Goal: Task Accomplishment & Management: Manage account settings

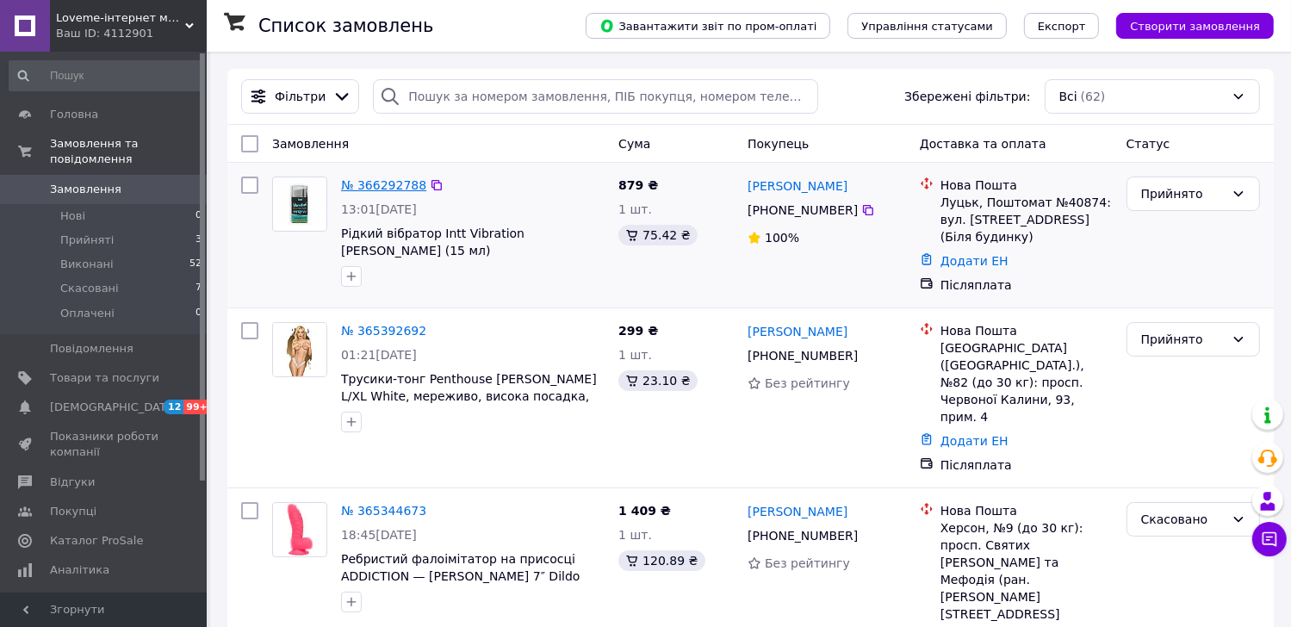
click at [380, 191] on link "№ 366292788" at bounding box center [383, 185] width 85 height 14
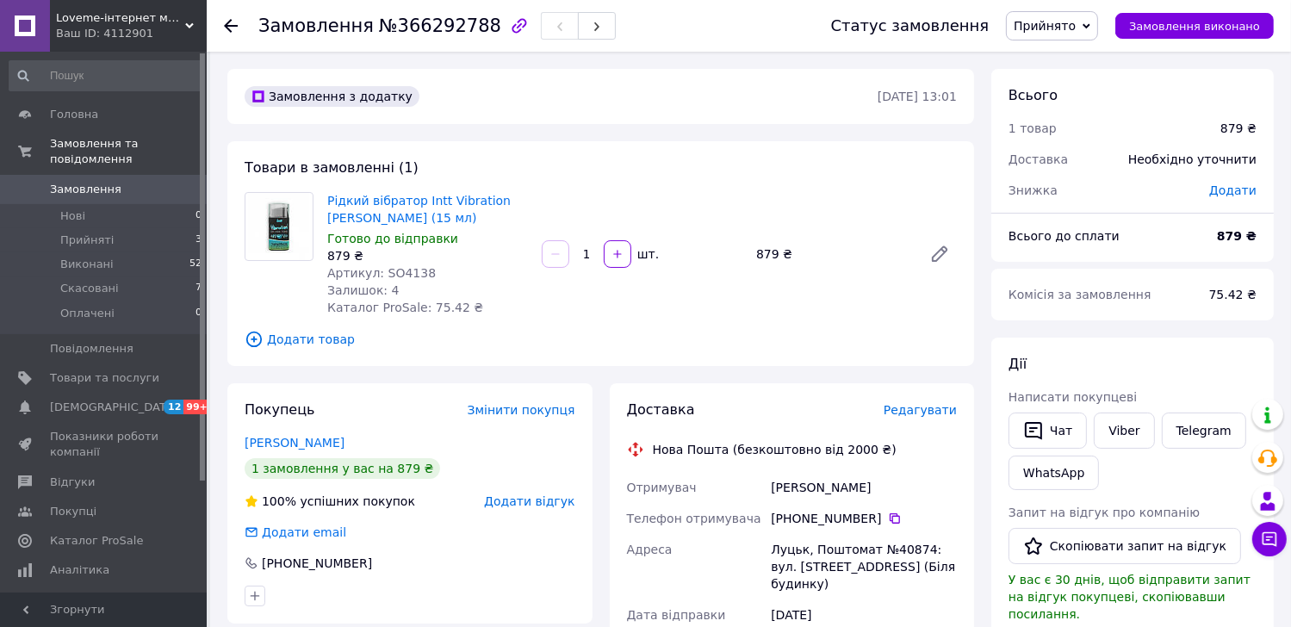
scroll to position [86, 0]
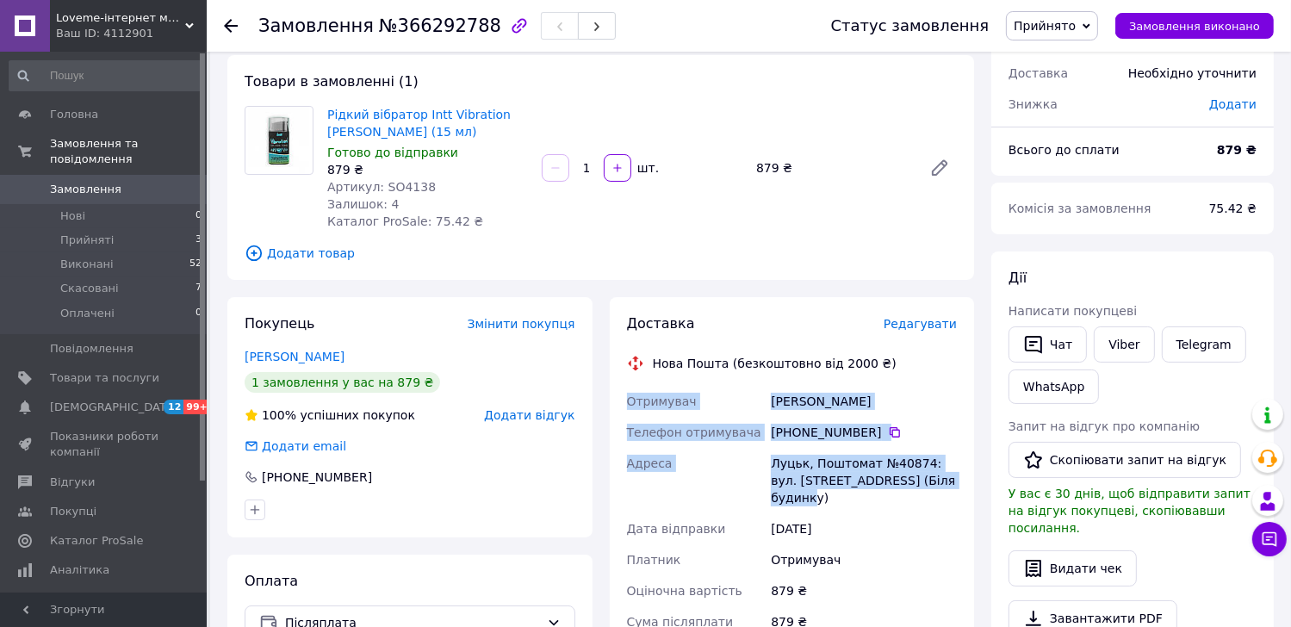
drag, startPoint x: 896, startPoint y: 473, endPoint x: 622, endPoint y: 396, distance: 285.2
click at [622, 396] on div "Доставка Редагувати Нова Пошта (безкоштовно від 2000 ₴) Отримувач [PERSON_NAME]…" at bounding box center [792, 598] width 365 height 603
copy div "Отримувач [PERSON_NAME] Телефон отримувача +380 99 613 02 [GEOGRAPHIC_DATA][PER…"
click at [603, 603] on div "Доставка Редагувати Нова Пошта (безкоштовно від 2000 ₴) Отримувач [PERSON_NAME]…" at bounding box center [792, 598] width 382 height 603
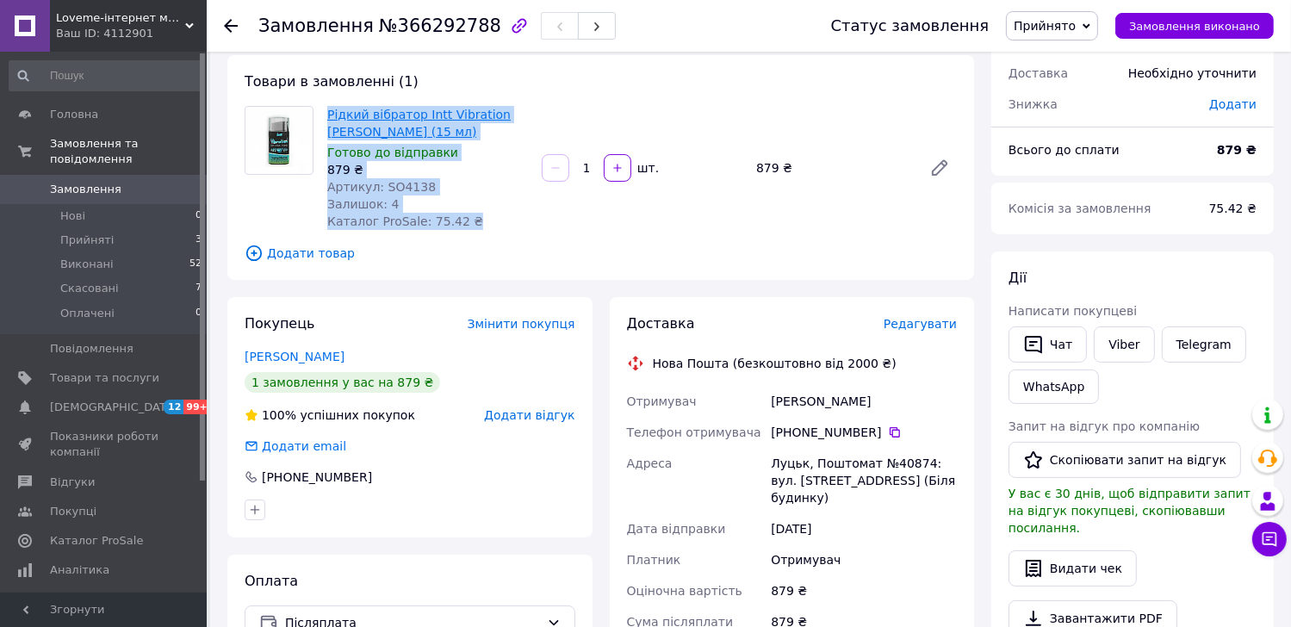
drag, startPoint x: 457, startPoint y: 229, endPoint x: 329, endPoint y: 115, distance: 171.4
click at [329, 115] on div "Рідкий вібратор Intt Vibration [PERSON_NAME] (15 мл) Готово до відправки 879 ₴ …" at bounding box center [427, 167] width 214 height 131
copy div "Рідкий вібратор Intt Vibration [PERSON_NAME] (15 мл) Готово до відправки 879 ₴ …"
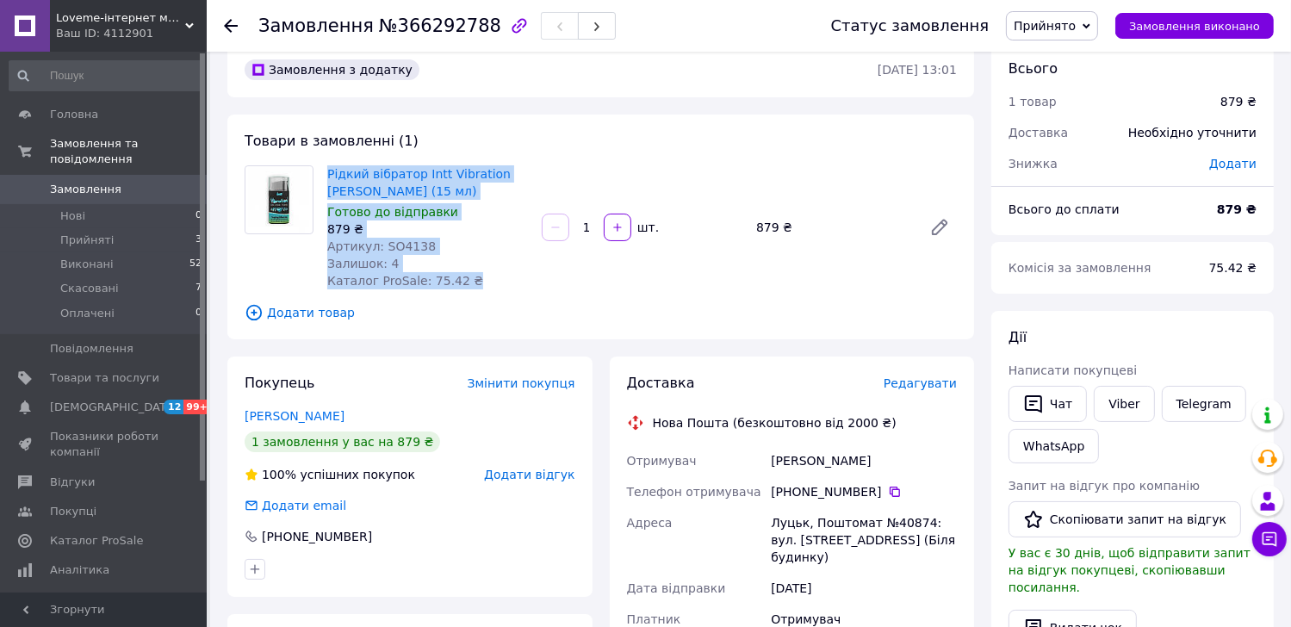
scroll to position [0, 0]
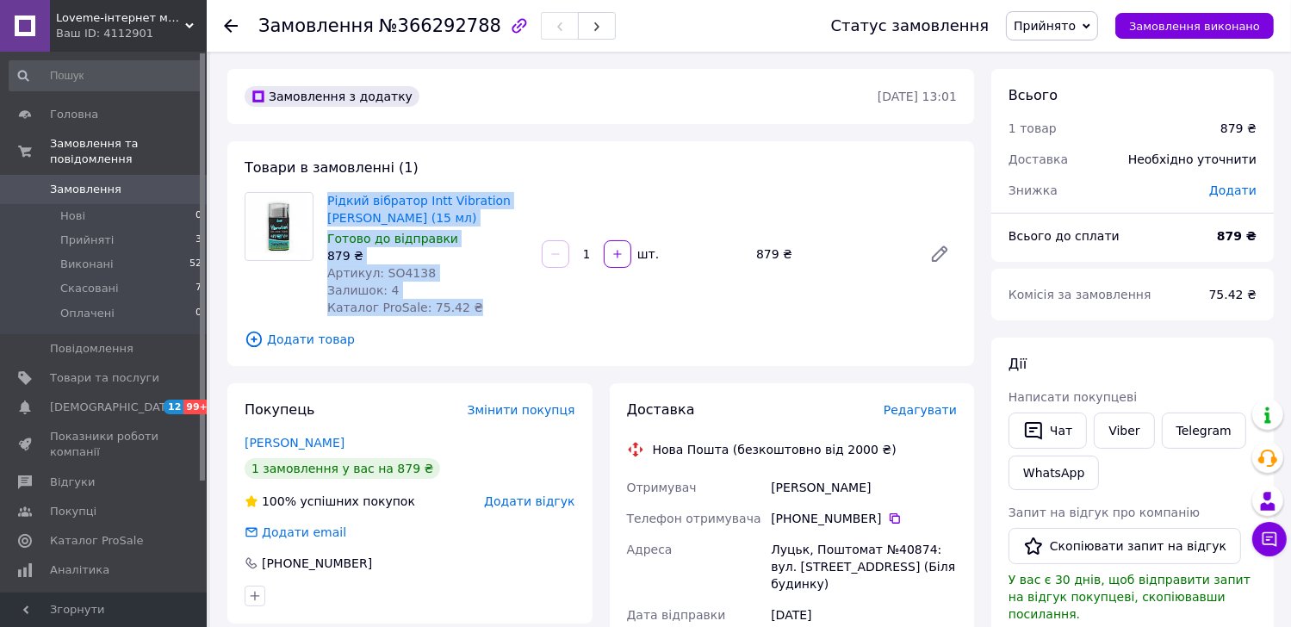
drag, startPoint x: 870, startPoint y: 519, endPoint x: 790, endPoint y: 517, distance: 79.3
click at [790, 517] on div "[PHONE_NUMBER]" at bounding box center [864, 518] width 186 height 17
copy div "0 99 613 02 70"
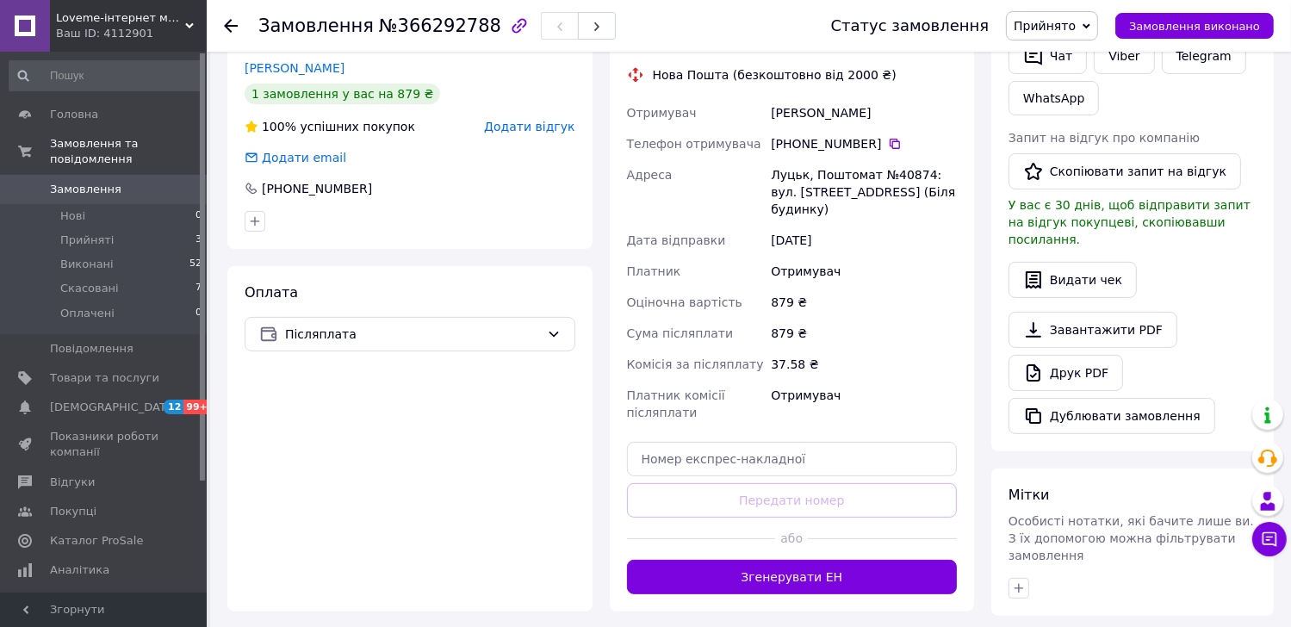
scroll to position [517, 0]
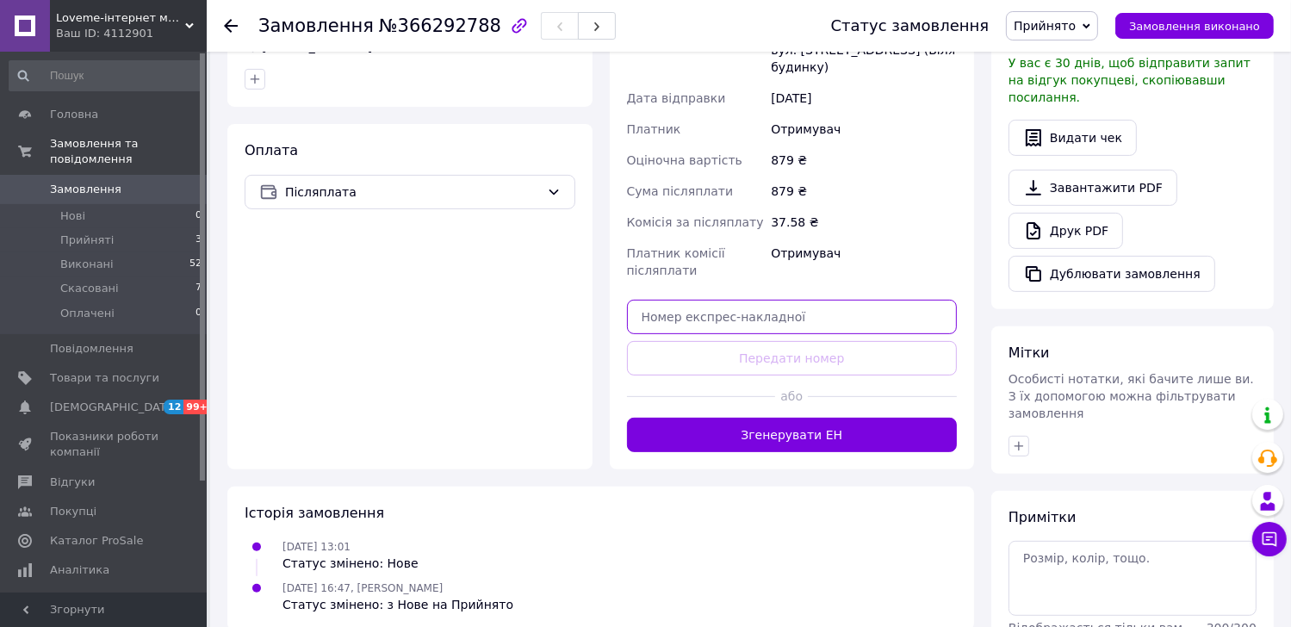
click at [687, 301] on input "text" at bounding box center [792, 317] width 331 height 34
paste input "20451269236758"
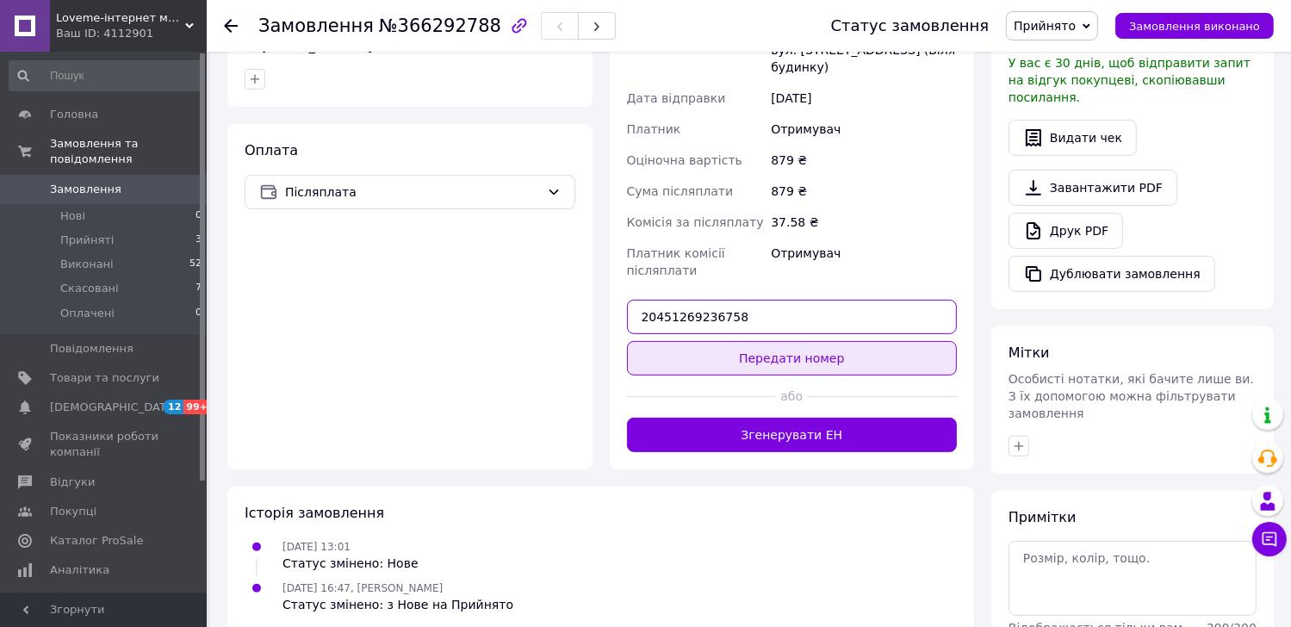
type input "20451269236758"
click at [830, 341] on button "Передати номер" at bounding box center [792, 358] width 331 height 34
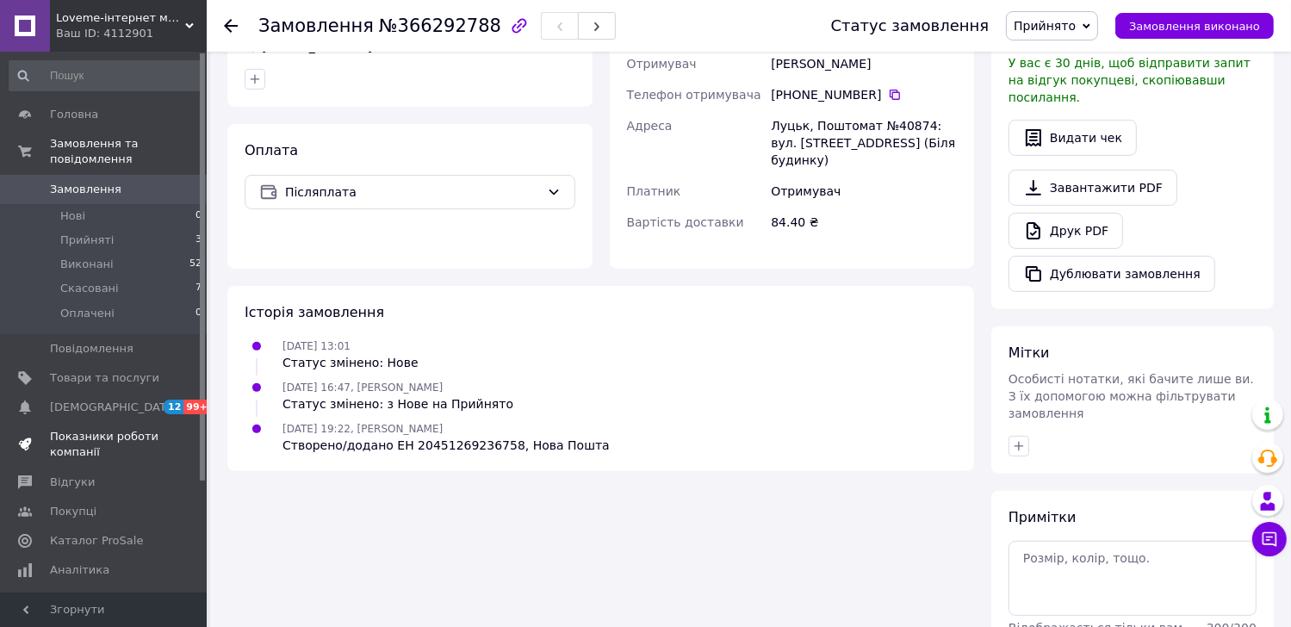
click at [86, 437] on span "Показники роботи компанії" at bounding box center [104, 444] width 109 height 31
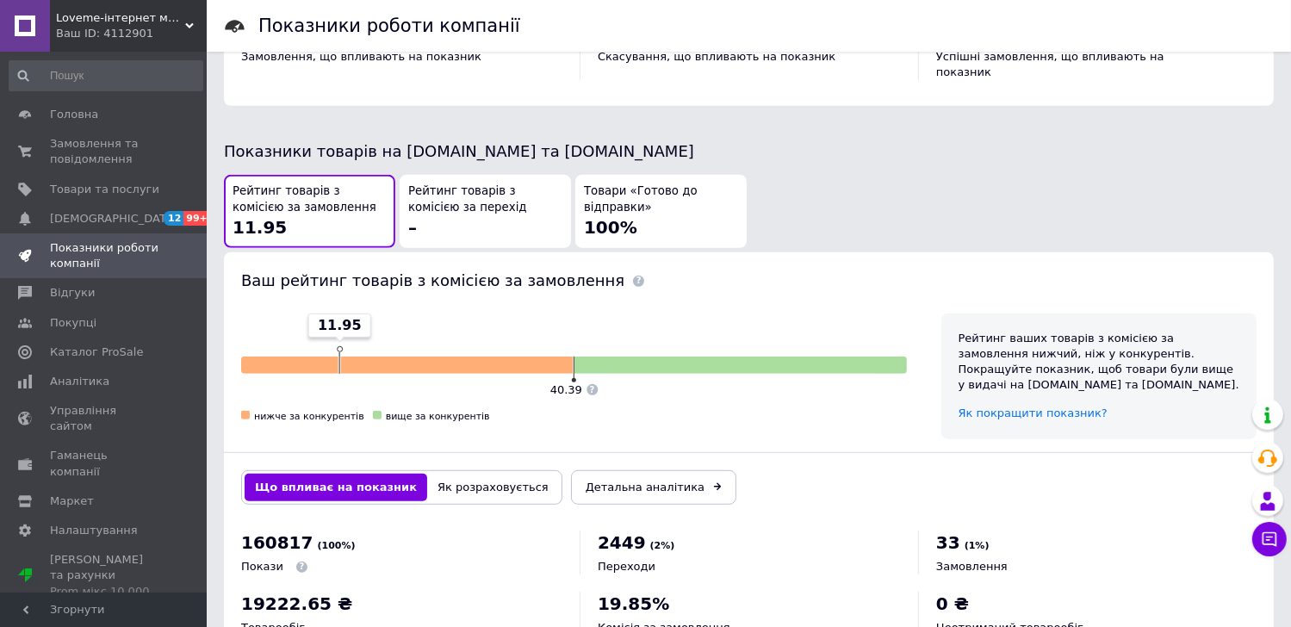
scroll to position [517, 0]
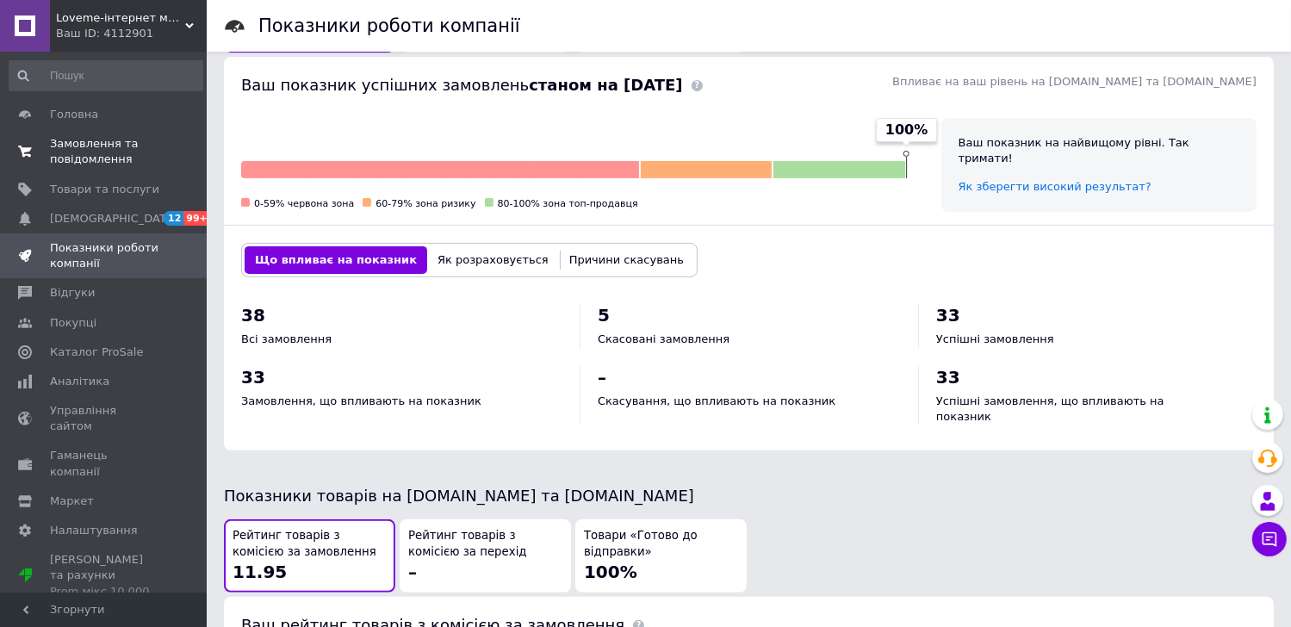
click at [62, 140] on span "Замовлення та повідомлення" at bounding box center [104, 151] width 109 height 31
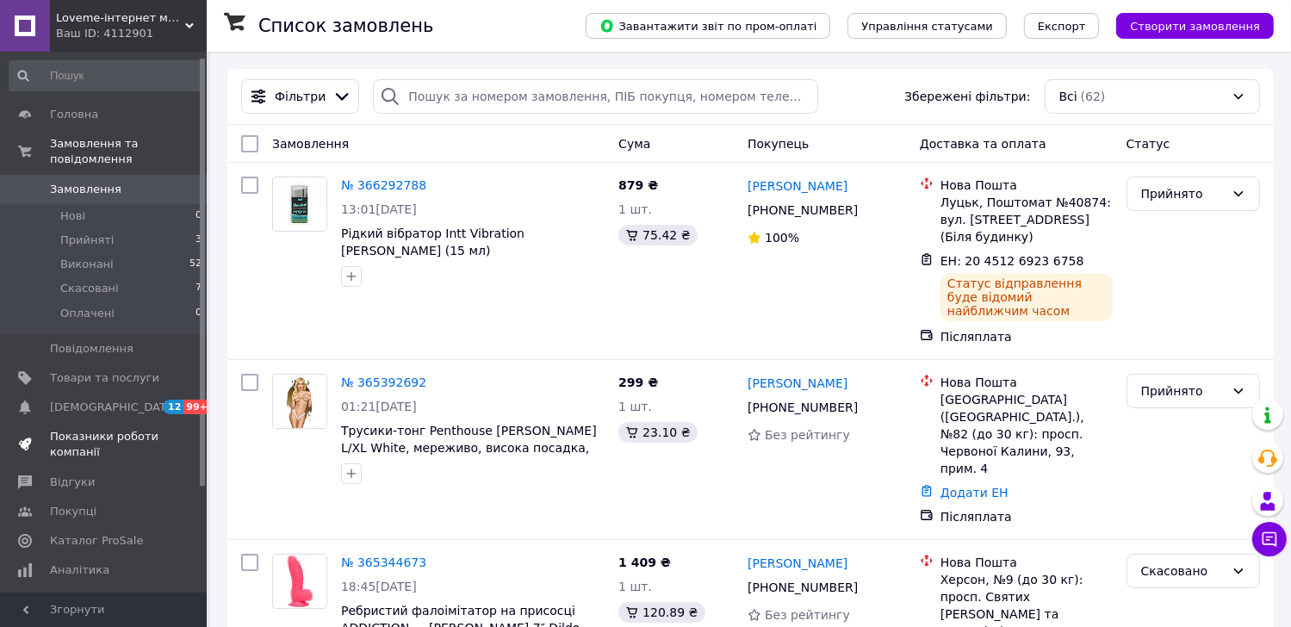
scroll to position [86, 0]
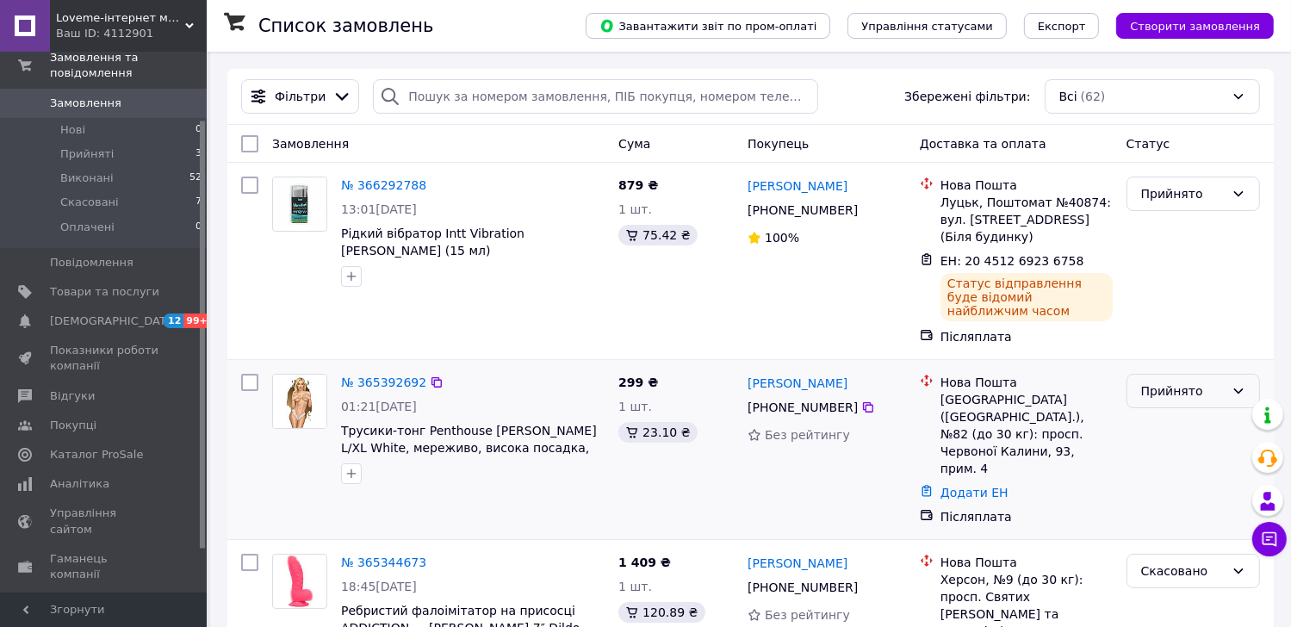
click at [1216, 381] on div "Прийнято" at bounding box center [1183, 390] width 84 height 19
click at [1159, 413] on li "Виконано" at bounding box center [1193, 414] width 132 height 31
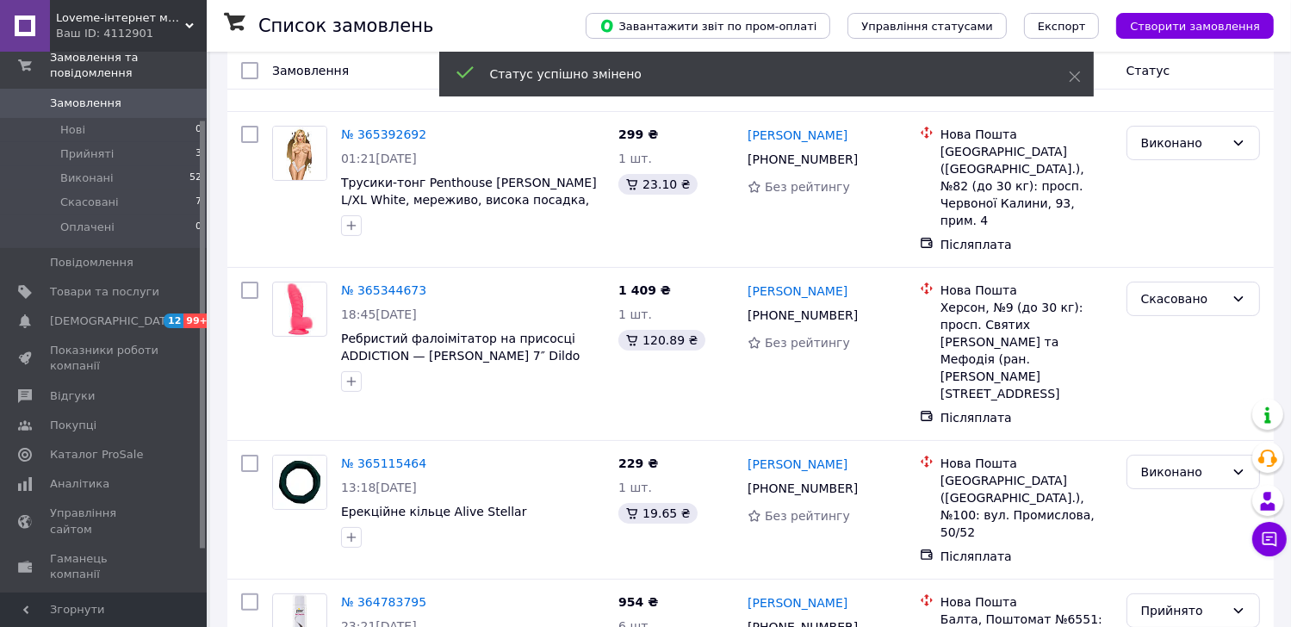
scroll to position [344, 0]
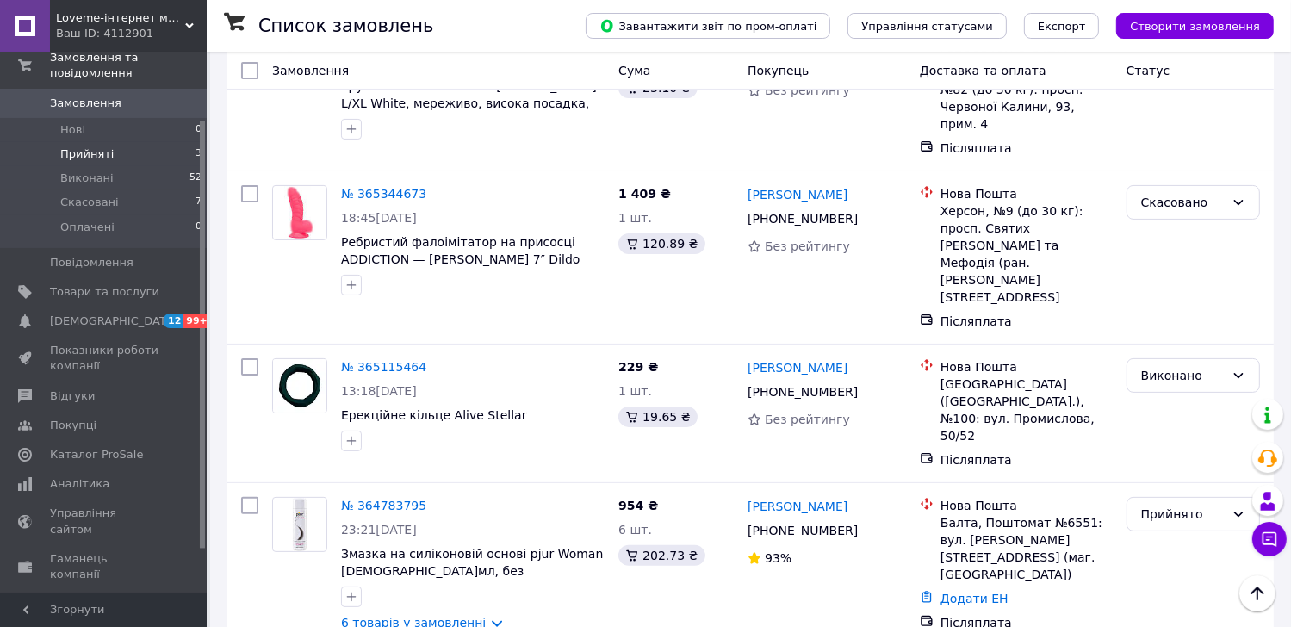
click at [80, 146] on span "Прийняті" at bounding box center [86, 153] width 53 height 15
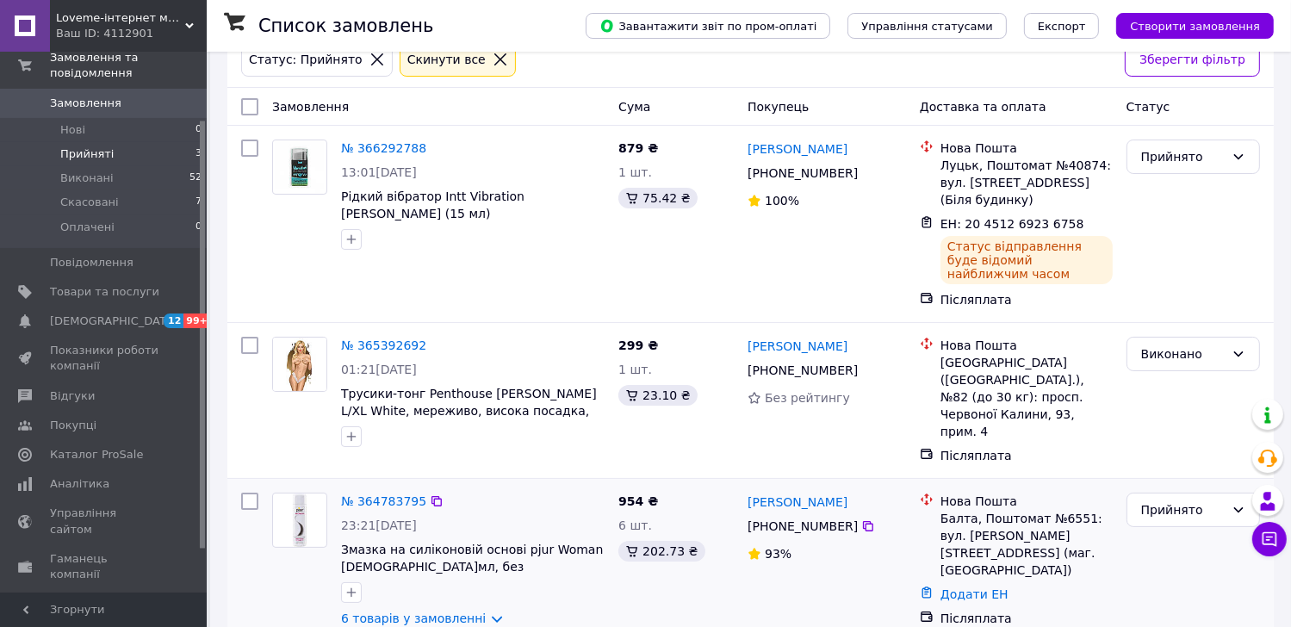
scroll to position [95, 0]
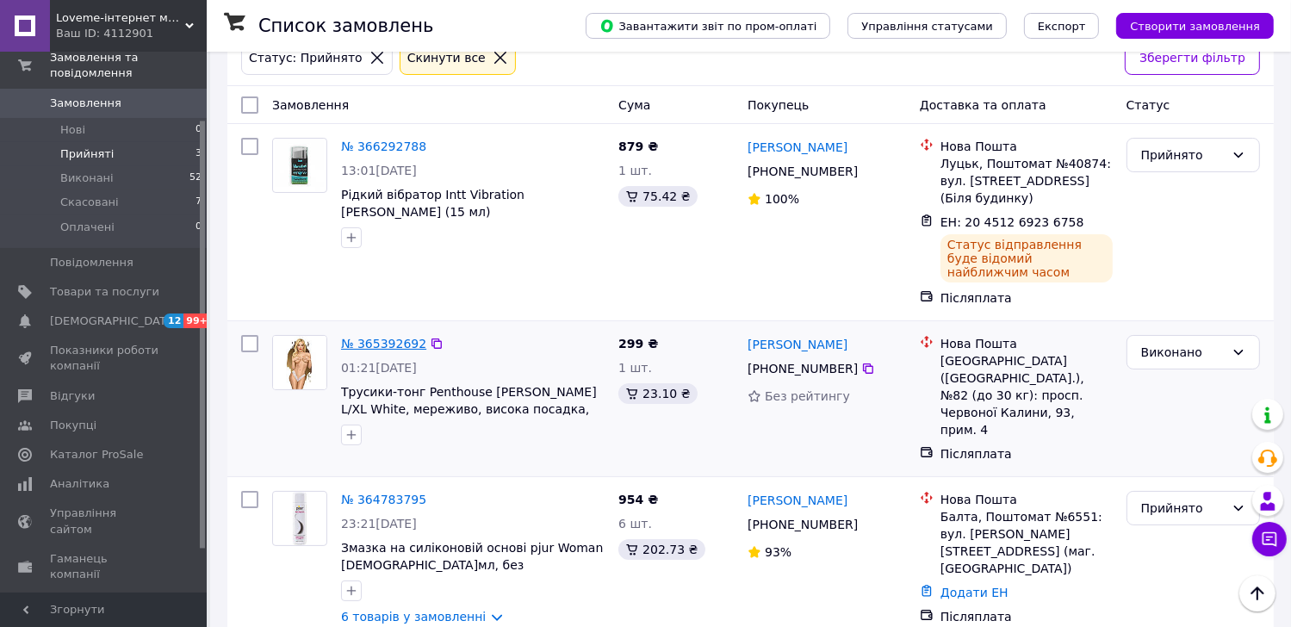
click at [380, 337] on link "№ 365392692" at bounding box center [383, 344] width 85 height 14
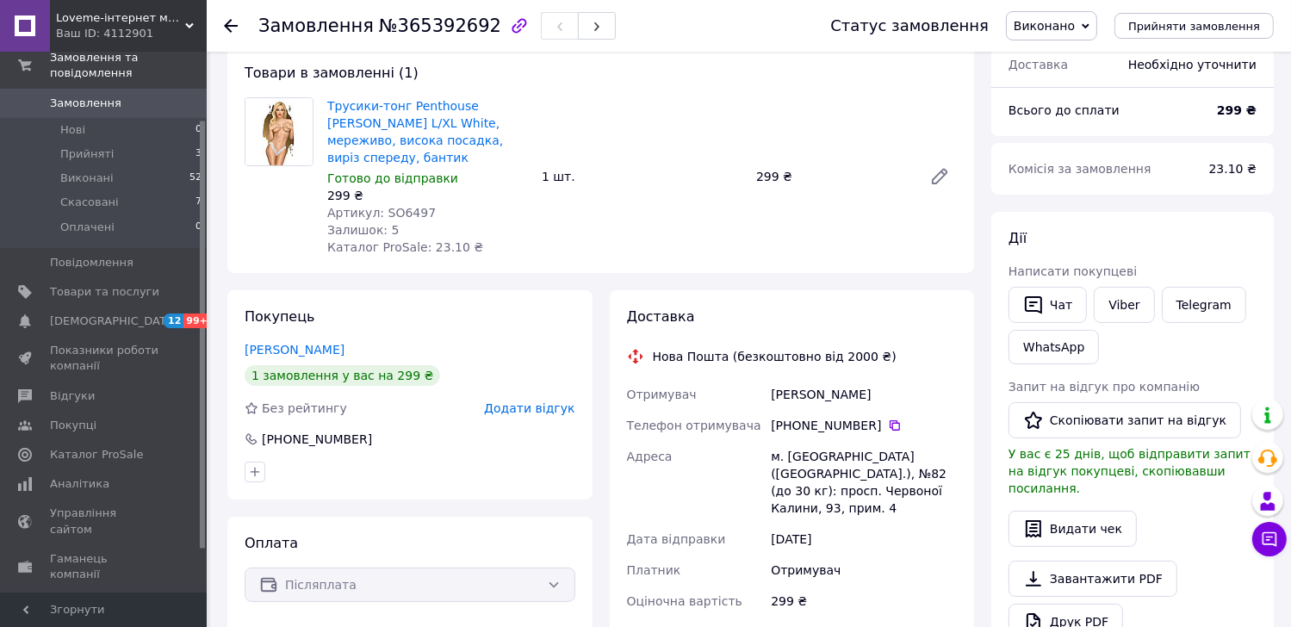
scroll to position [181, 0]
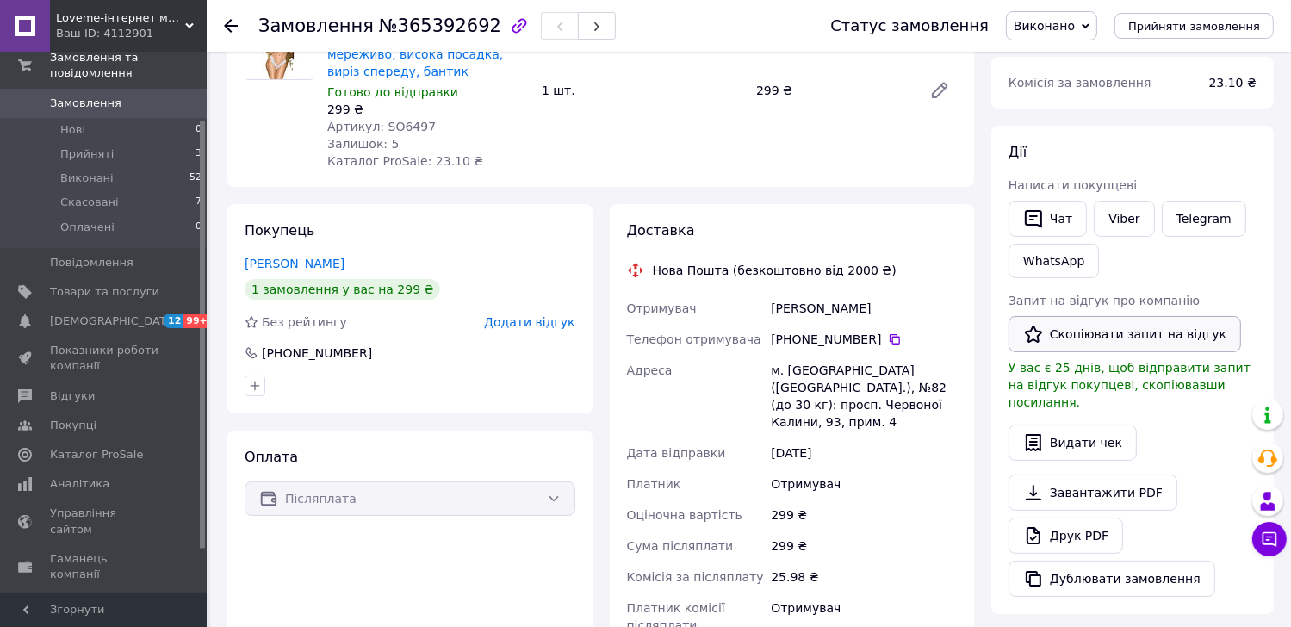
click at [1102, 330] on button "Скопіювати запит на відгук" at bounding box center [1124, 334] width 232 height 36
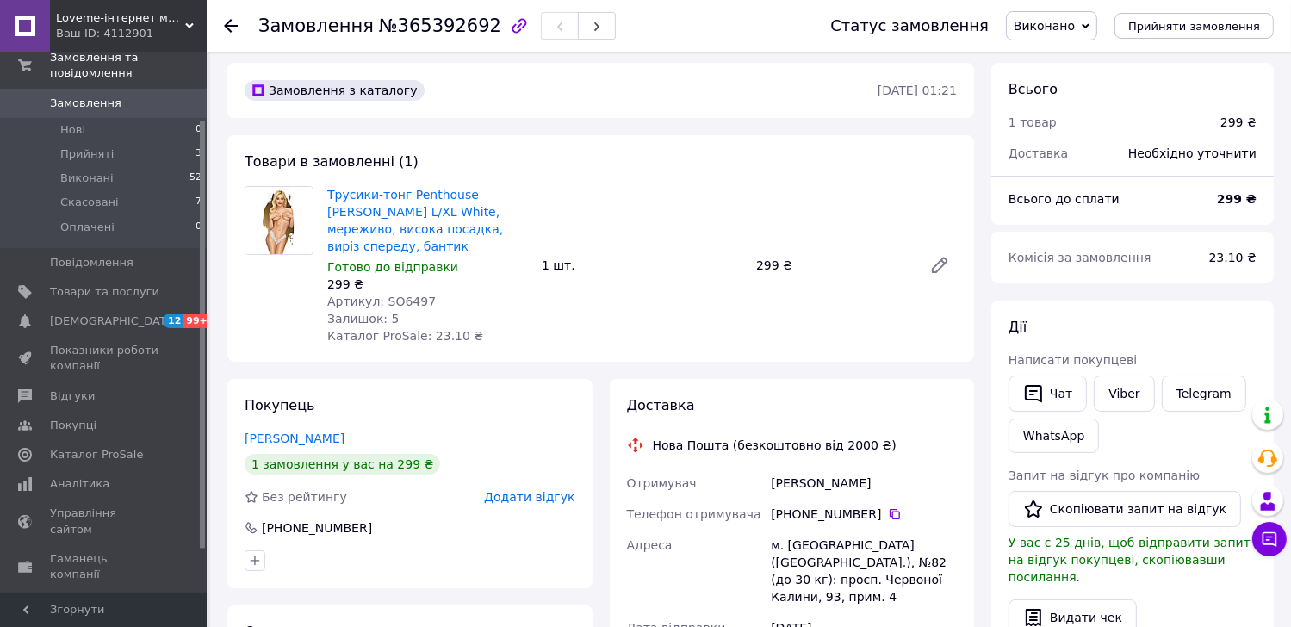
scroll to position [0, 0]
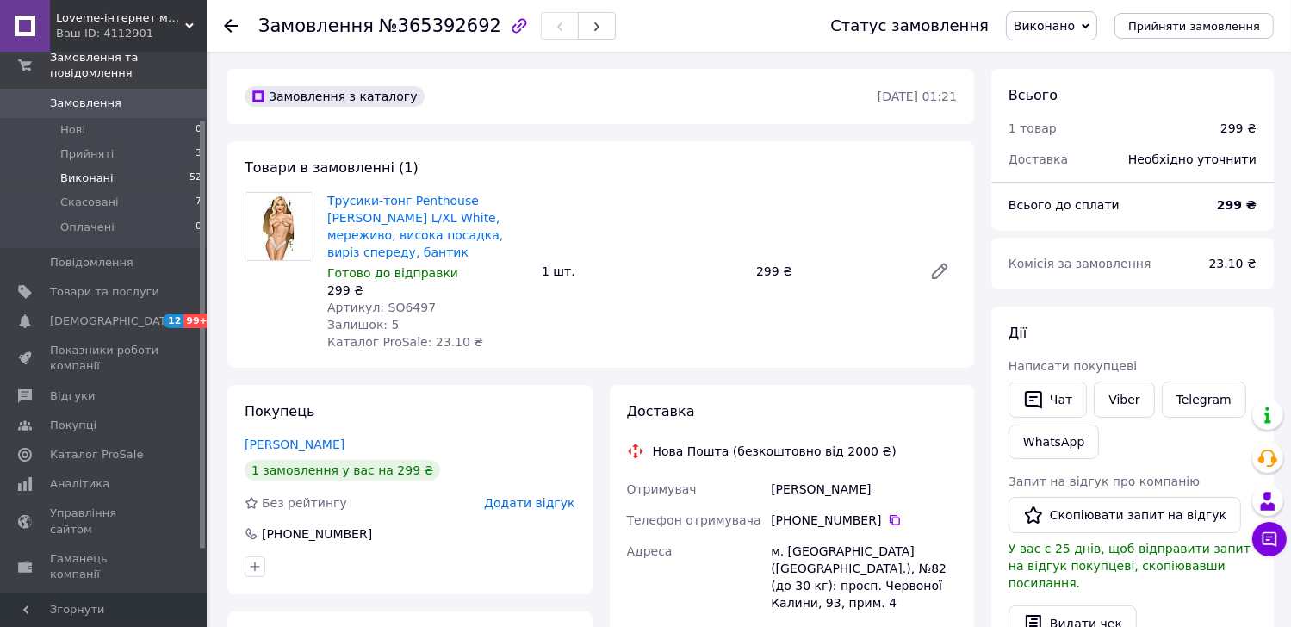
click at [97, 170] on span "Виконані" at bounding box center [86, 177] width 53 height 15
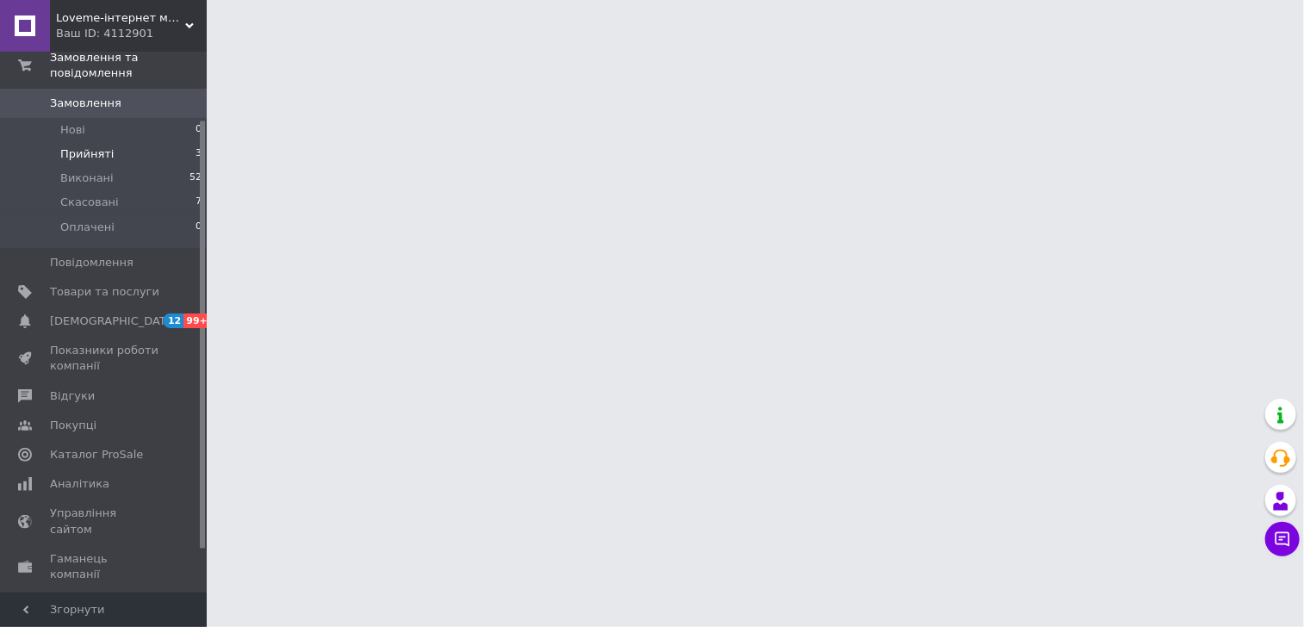
click at [75, 146] on span "Прийняті" at bounding box center [86, 153] width 53 height 15
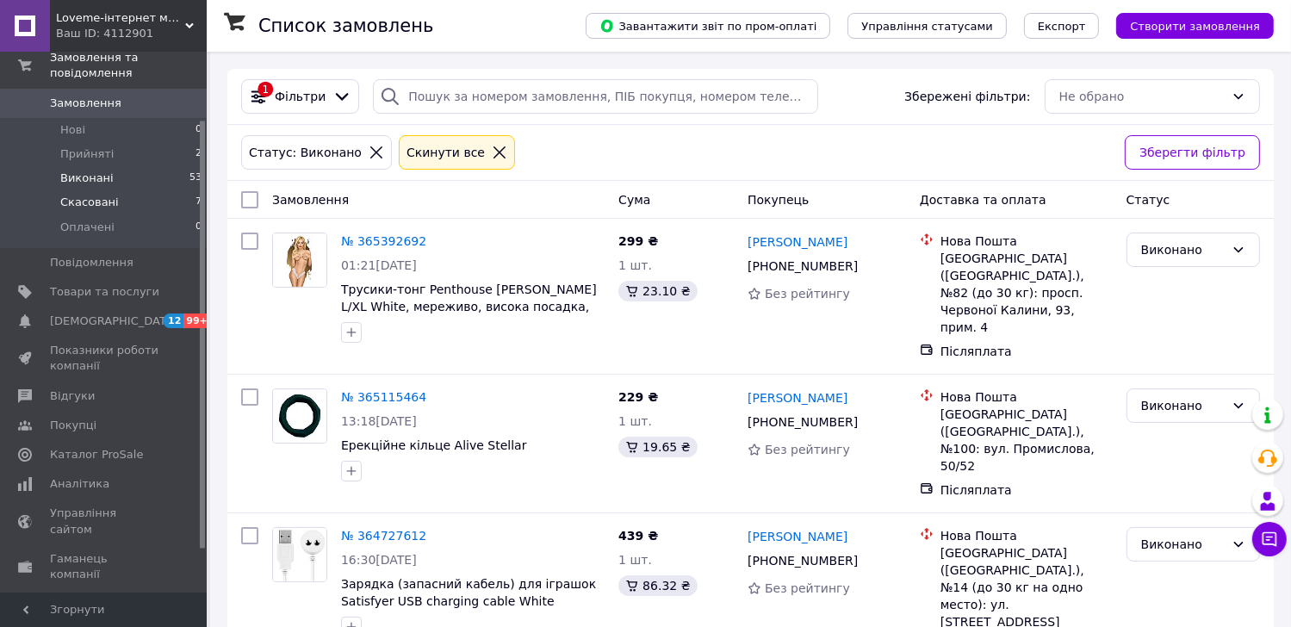
click at [73, 195] on span "Скасовані" at bounding box center [89, 202] width 59 height 15
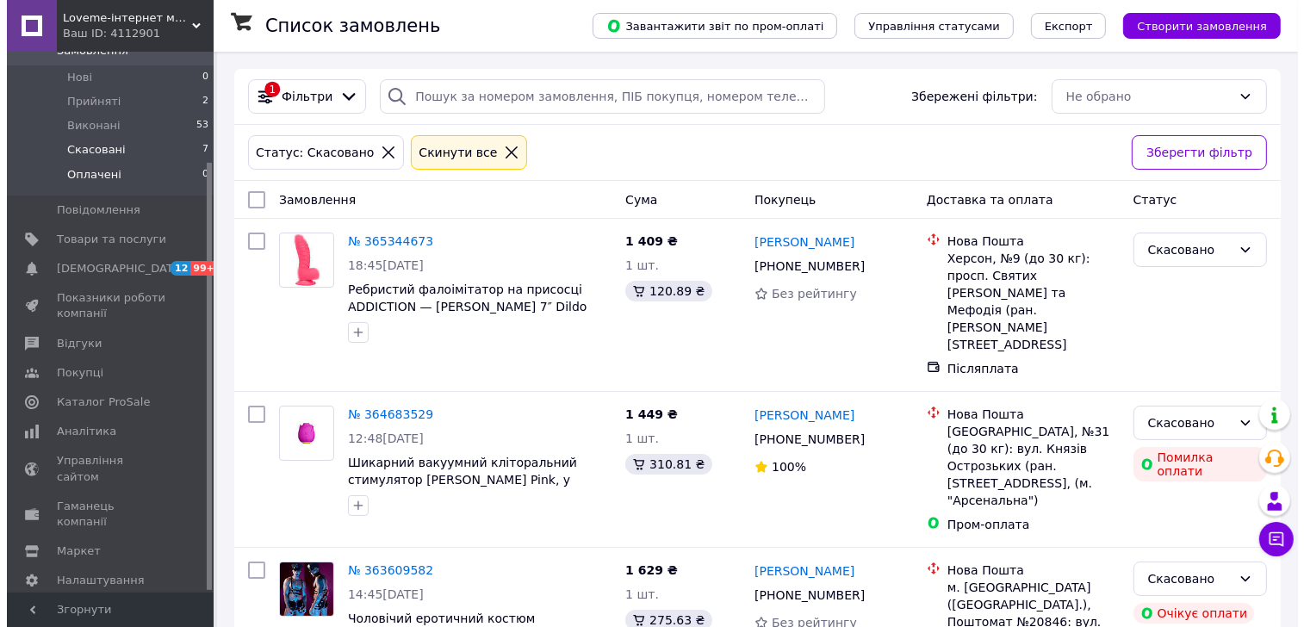
scroll to position [53, 0]
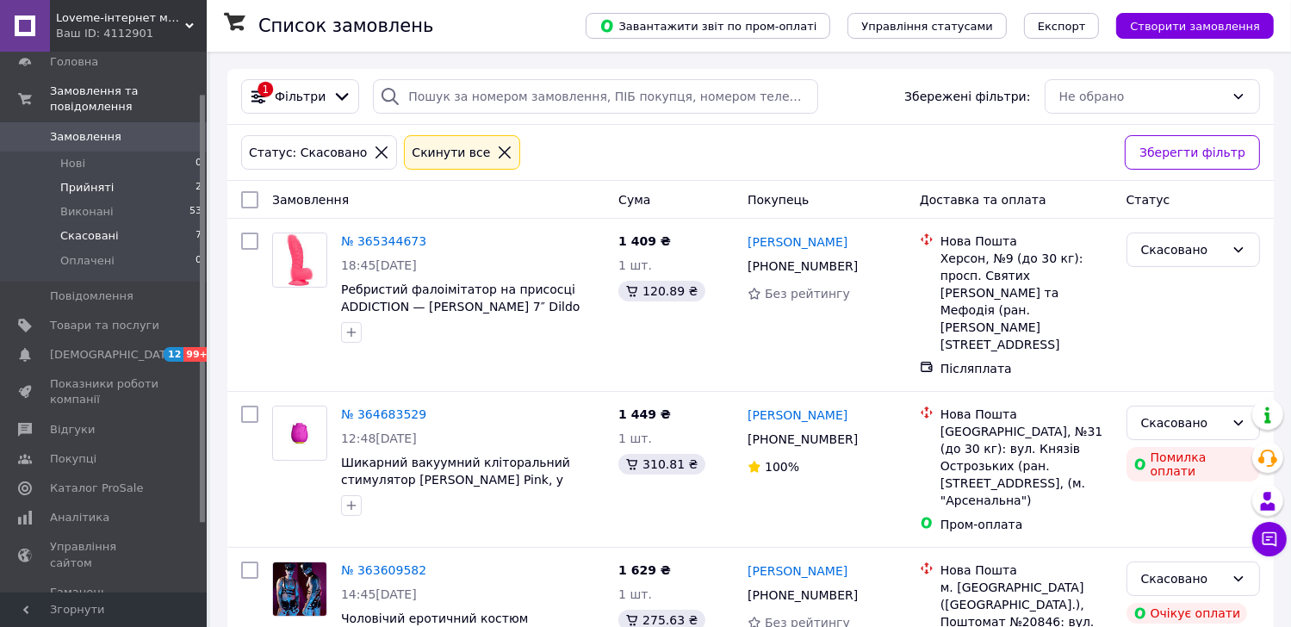
click at [80, 180] on span "Прийняті" at bounding box center [86, 187] width 53 height 15
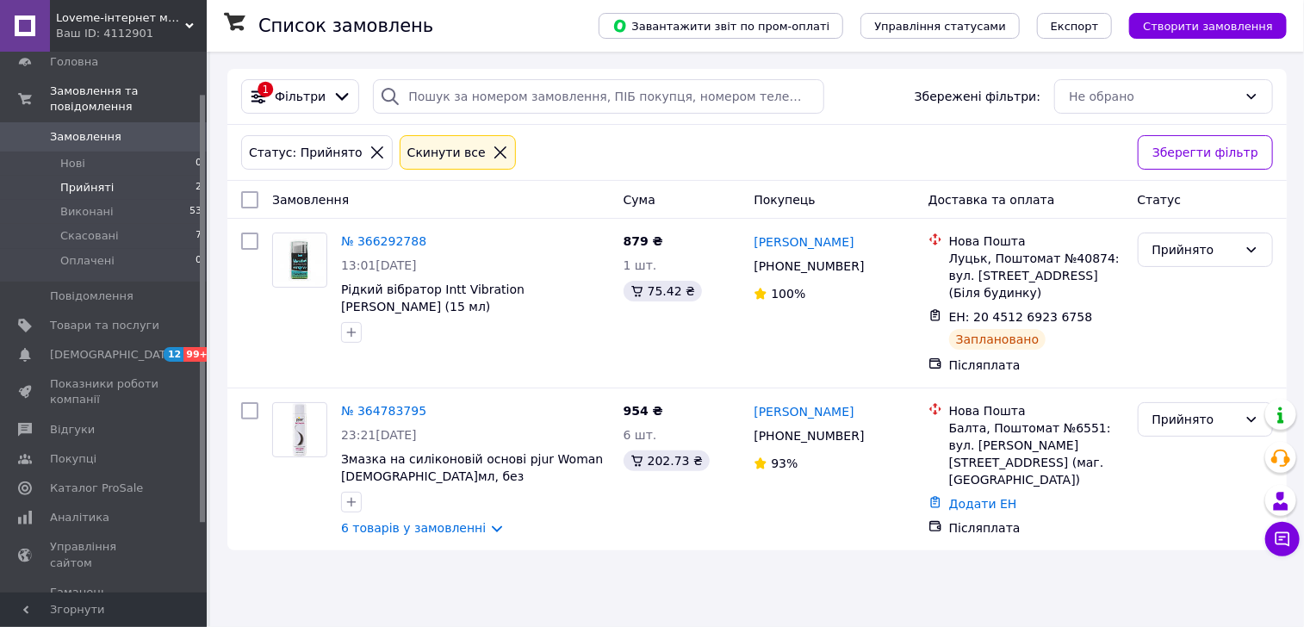
click at [96, 180] on span "Прийняті" at bounding box center [86, 187] width 53 height 15
click at [81, 376] on span "Показники роботи компанії" at bounding box center [104, 391] width 109 height 31
